Goal: Book appointment/travel/reservation

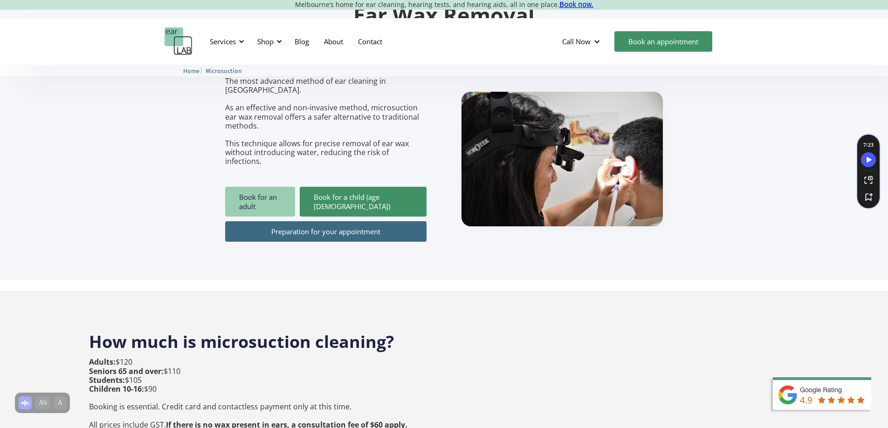
scroll to position [109, 0]
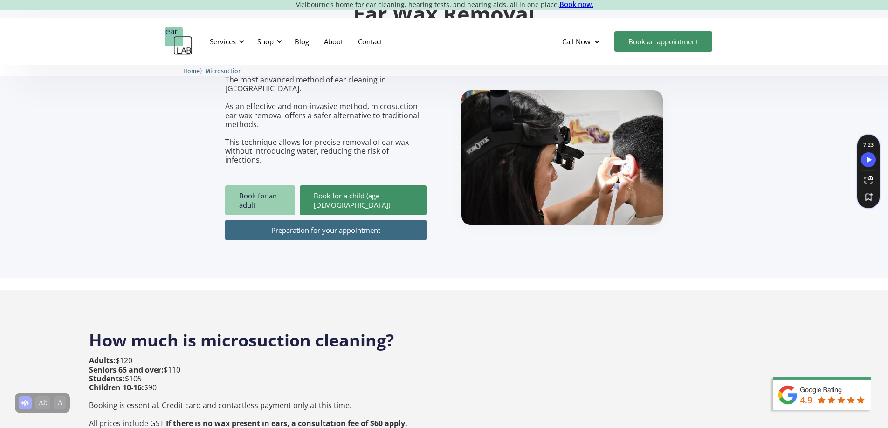
click at [265, 189] on link "Book for an adult" at bounding box center [260, 201] width 70 height 30
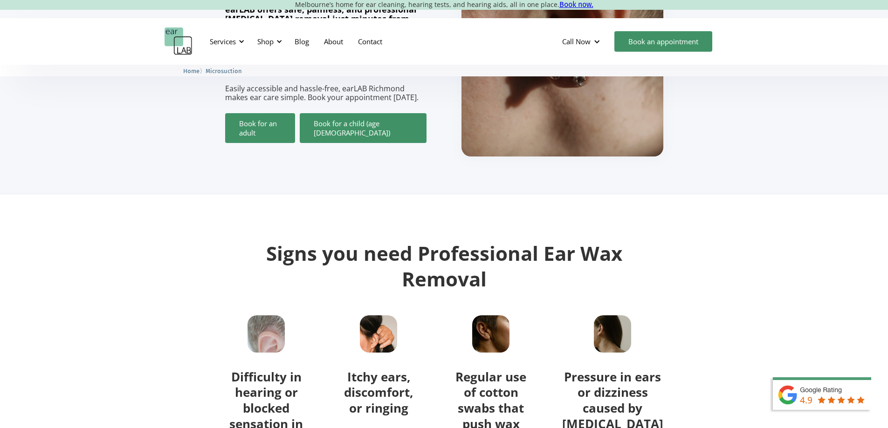
scroll to position [140, 0]
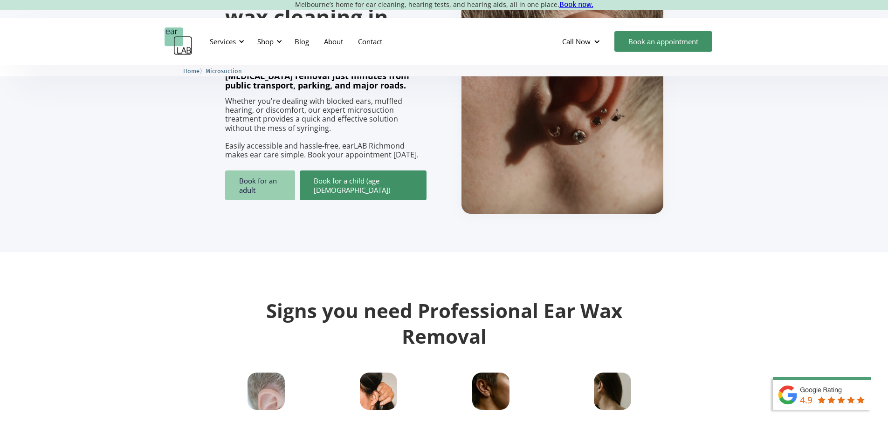
click at [256, 181] on link "Book for an adult" at bounding box center [260, 186] width 70 height 30
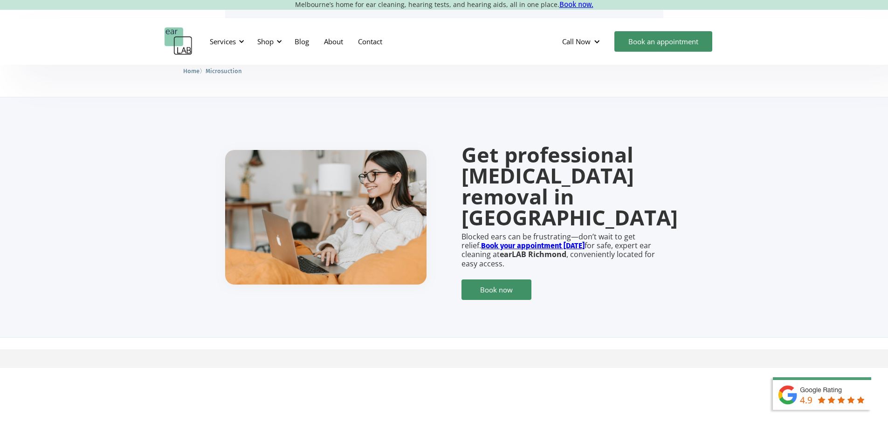
scroll to position [2051, 0]
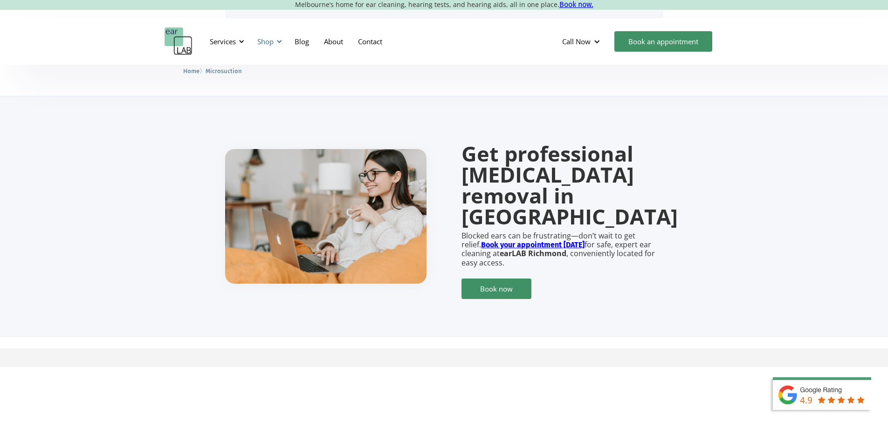
click at [281, 41] on div at bounding box center [279, 41] width 7 height 7
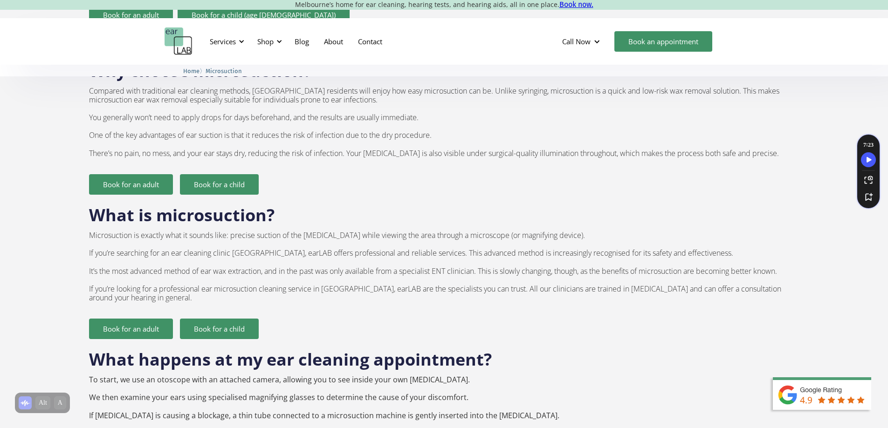
scroll to position [591, 0]
